Goal: Check status: Check status

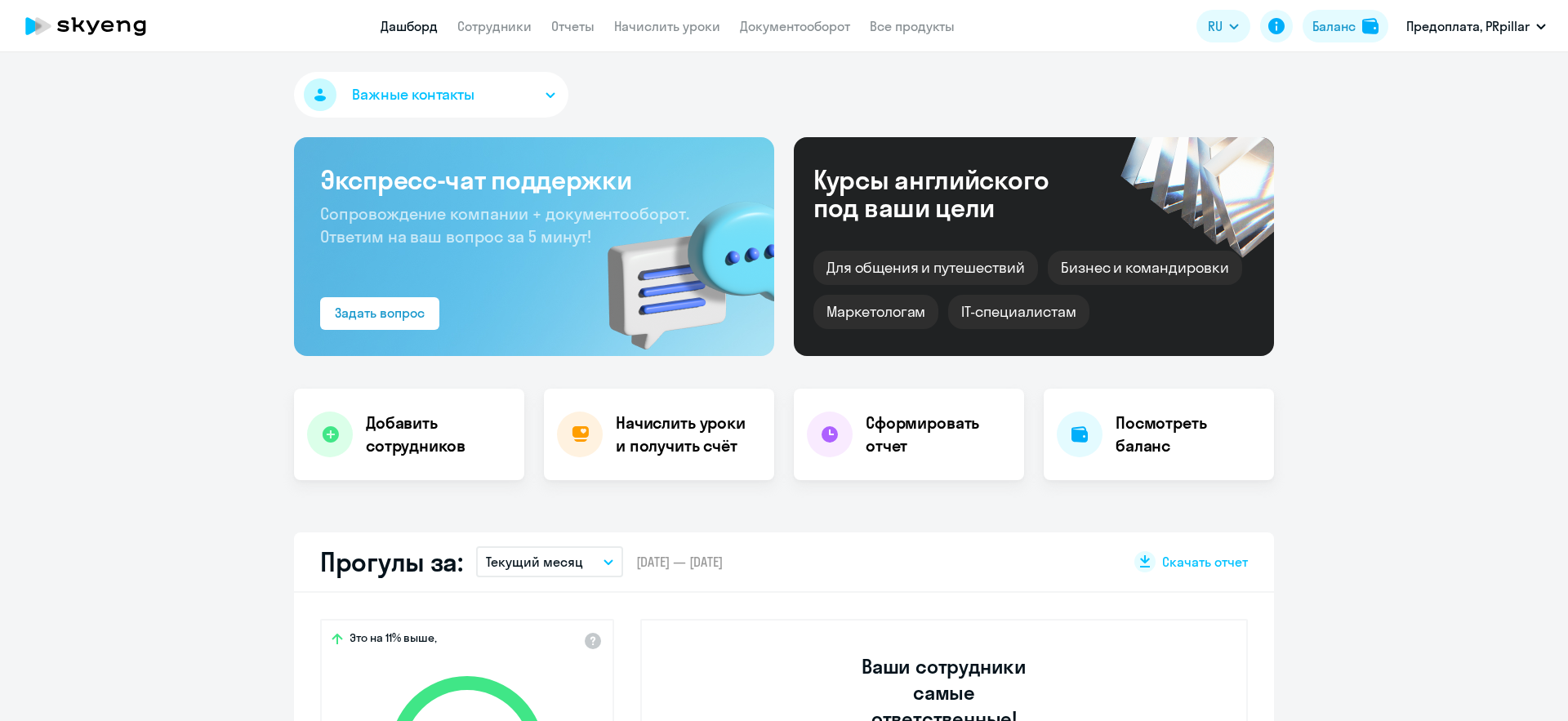
select select "30"
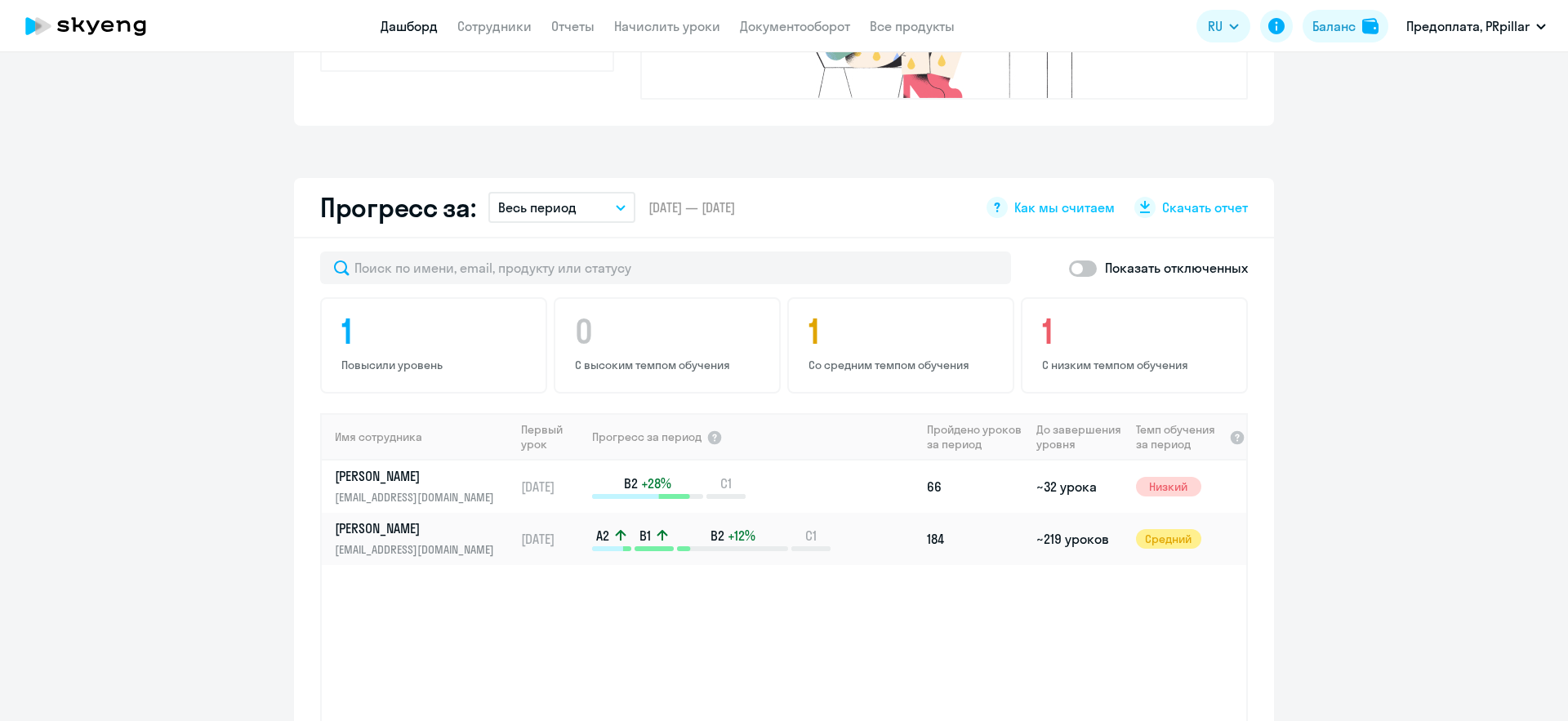
scroll to position [846, 0]
click at [429, 518] on p "[PERSON_NAME]" at bounding box center [419, 526] width 168 height 18
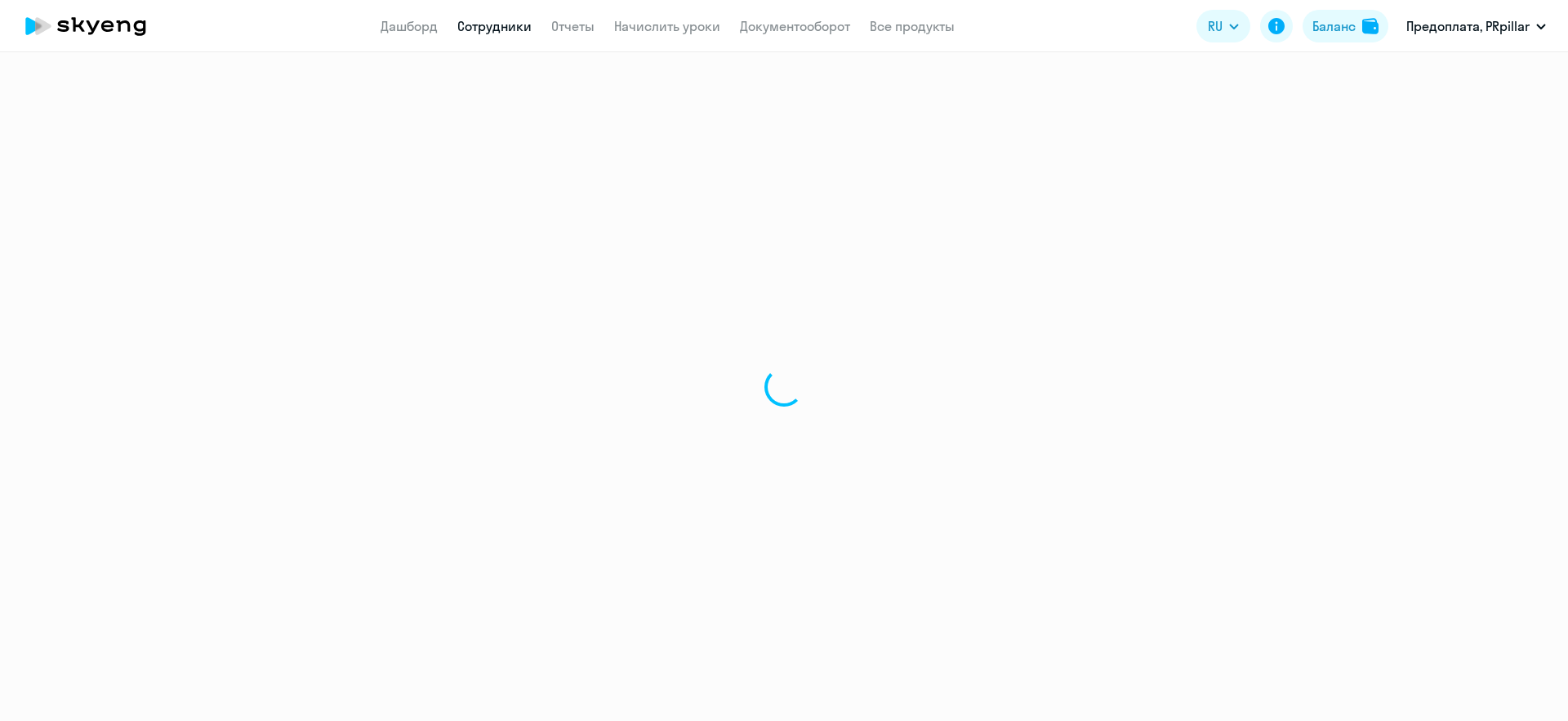
select select "english"
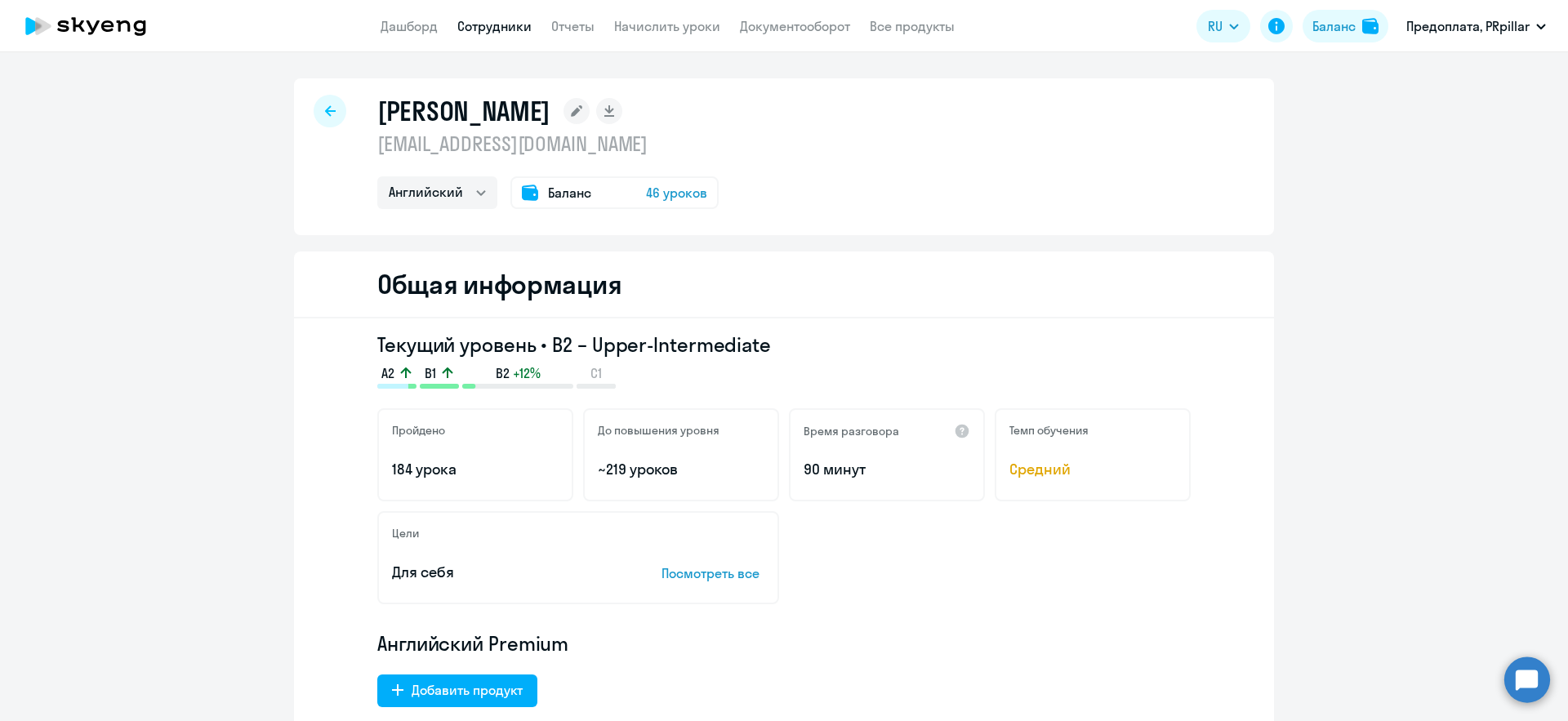
click at [325, 100] on div at bounding box center [329, 111] width 33 height 33
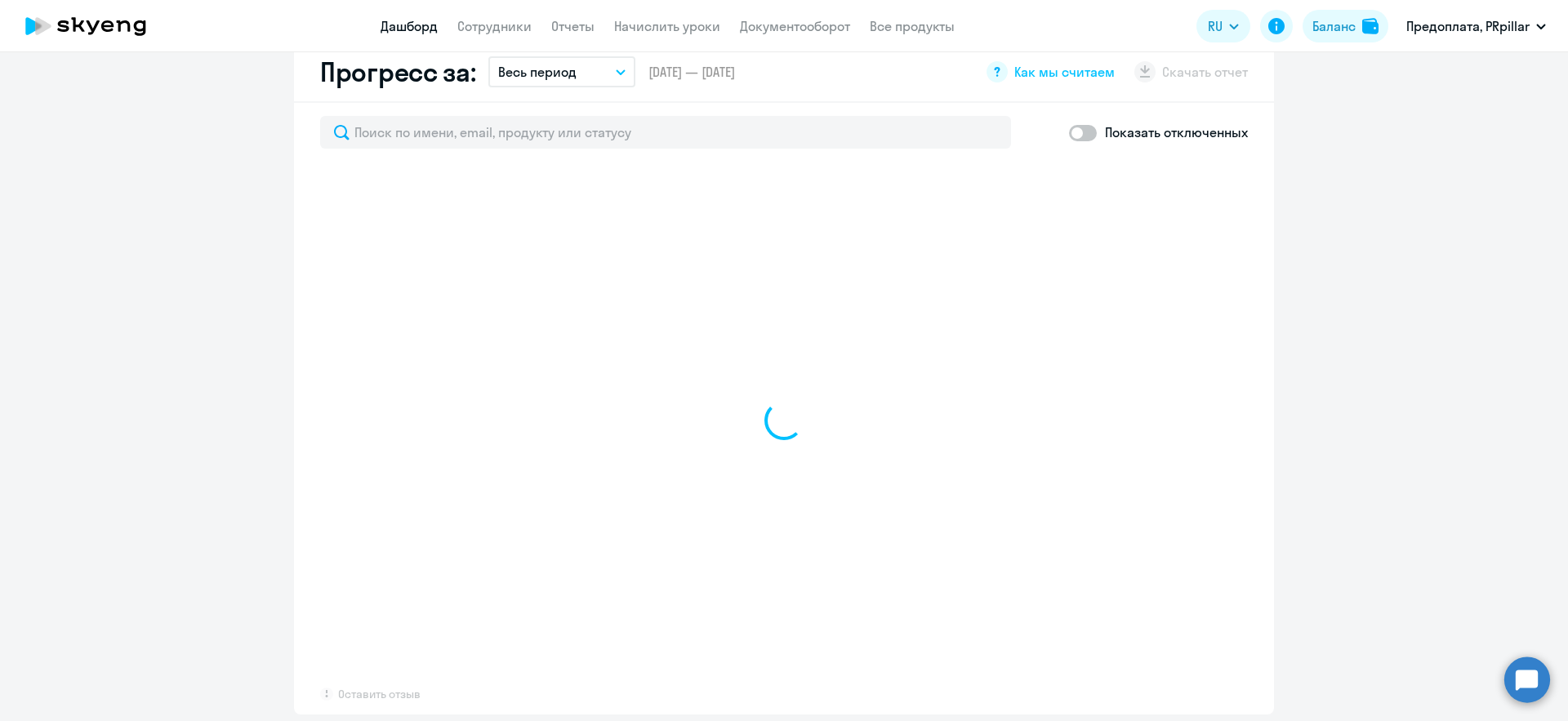
select select "30"
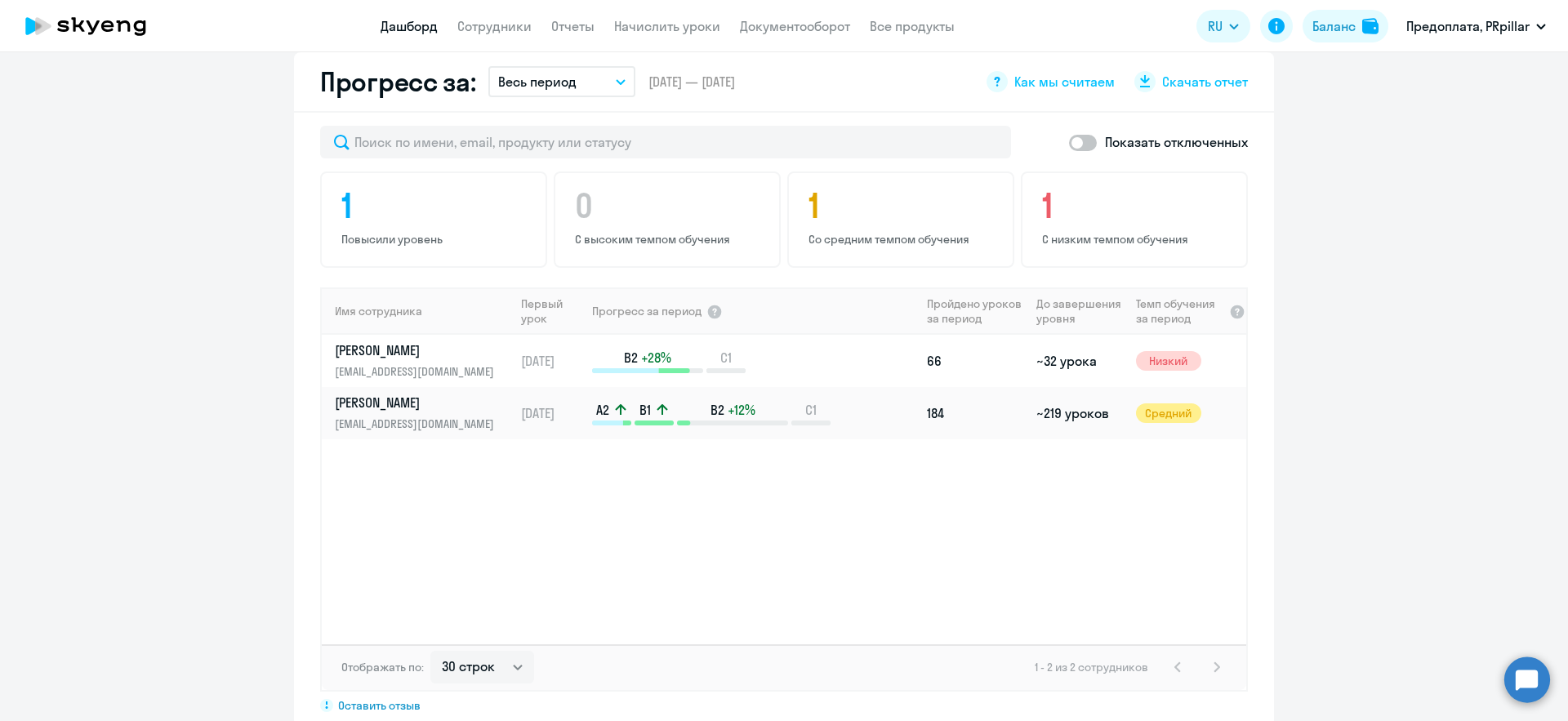
scroll to position [970, 0]
